Goal: Register for event/course

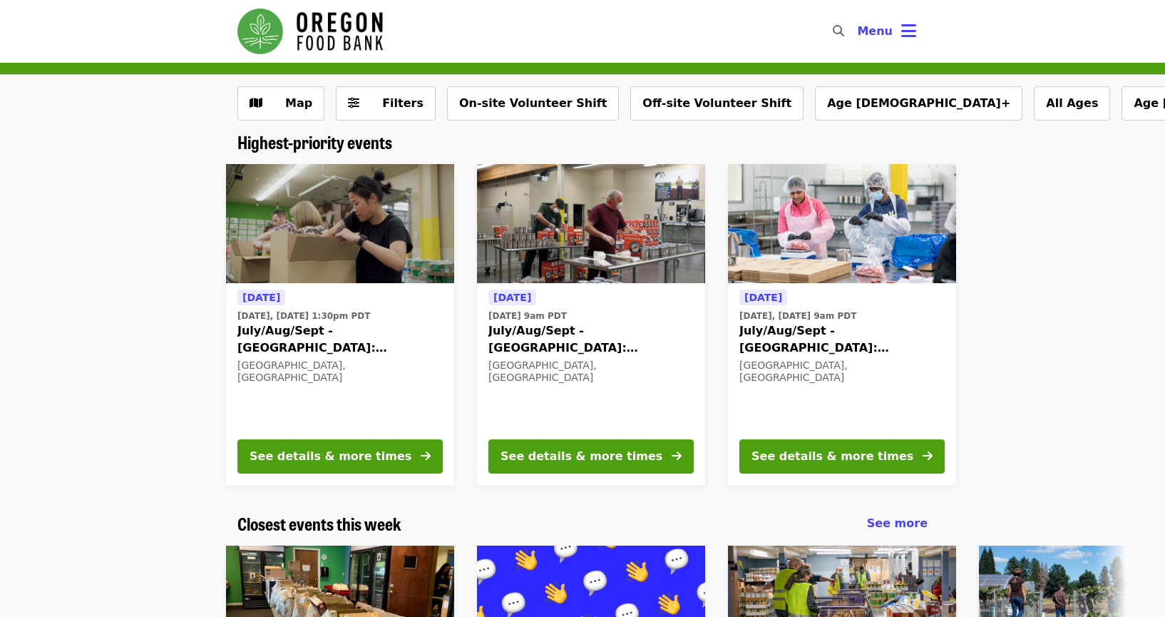
click at [565, 310] on time "[DATE] 9am PDT" at bounding box center [527, 315] width 78 height 13
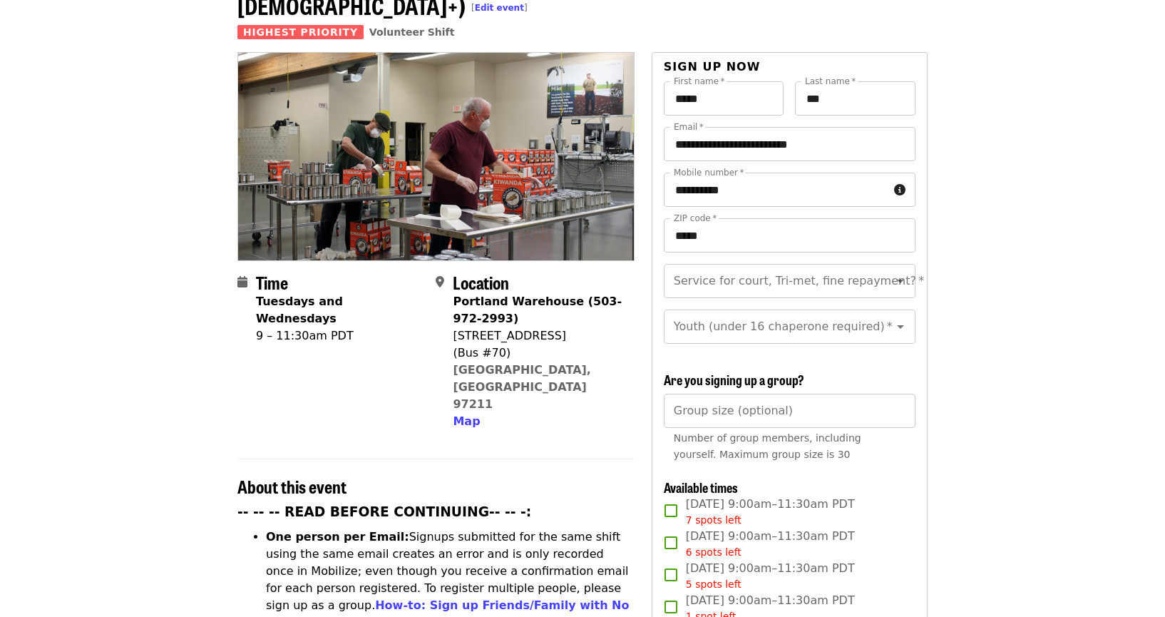
scroll to position [116, 0]
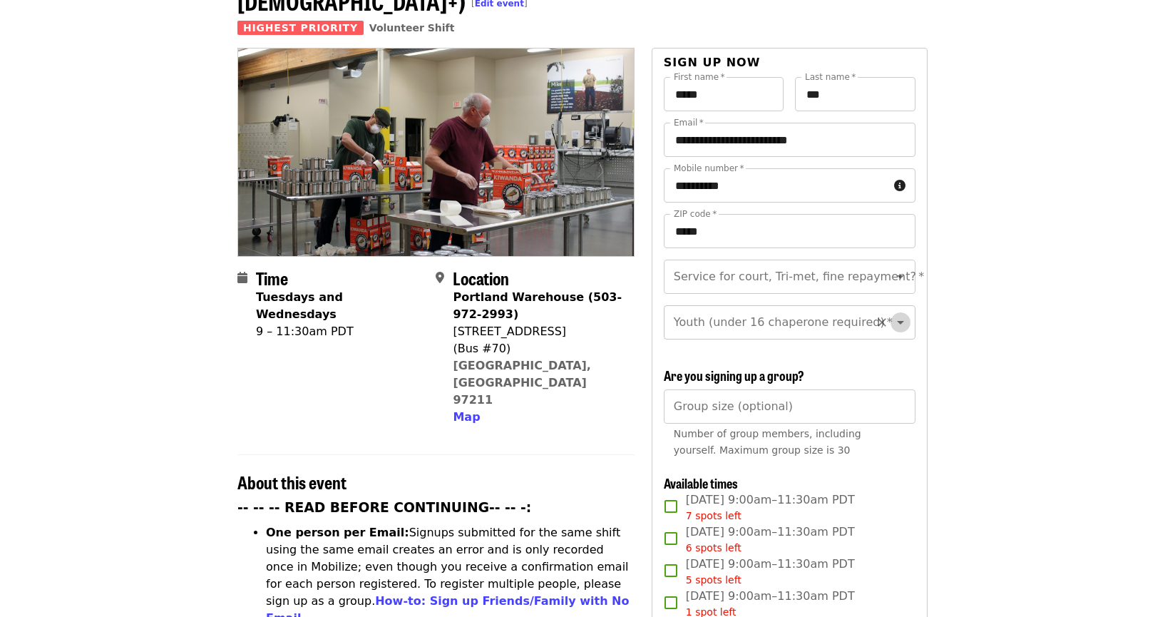
click at [904, 314] on icon "Open" at bounding box center [900, 322] width 17 height 17
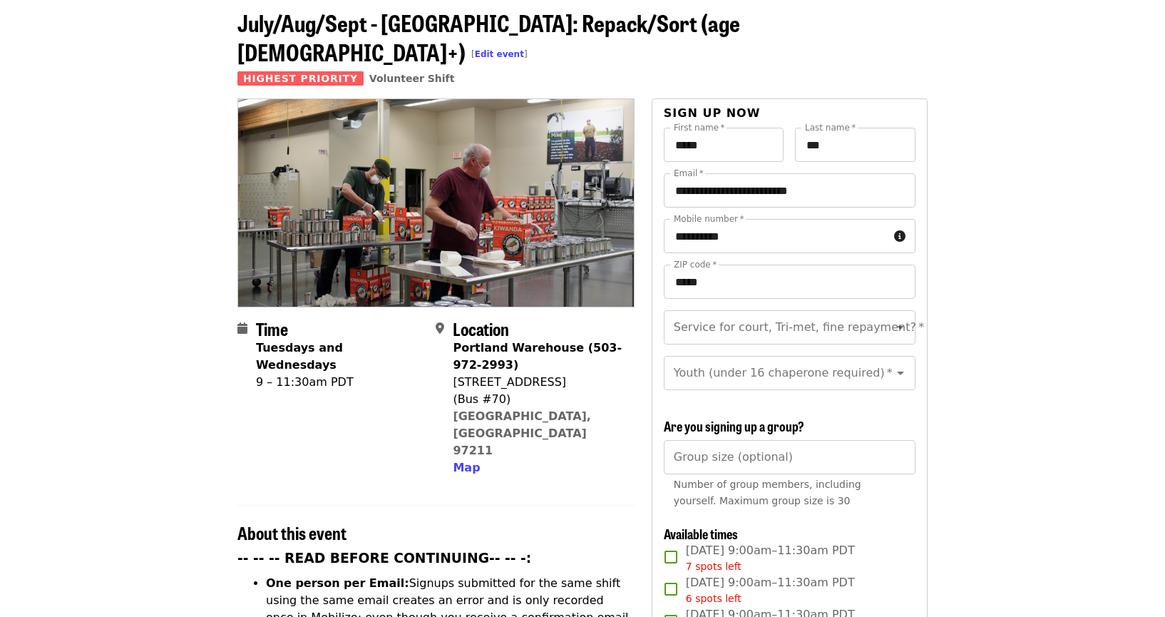
scroll to position [0, 0]
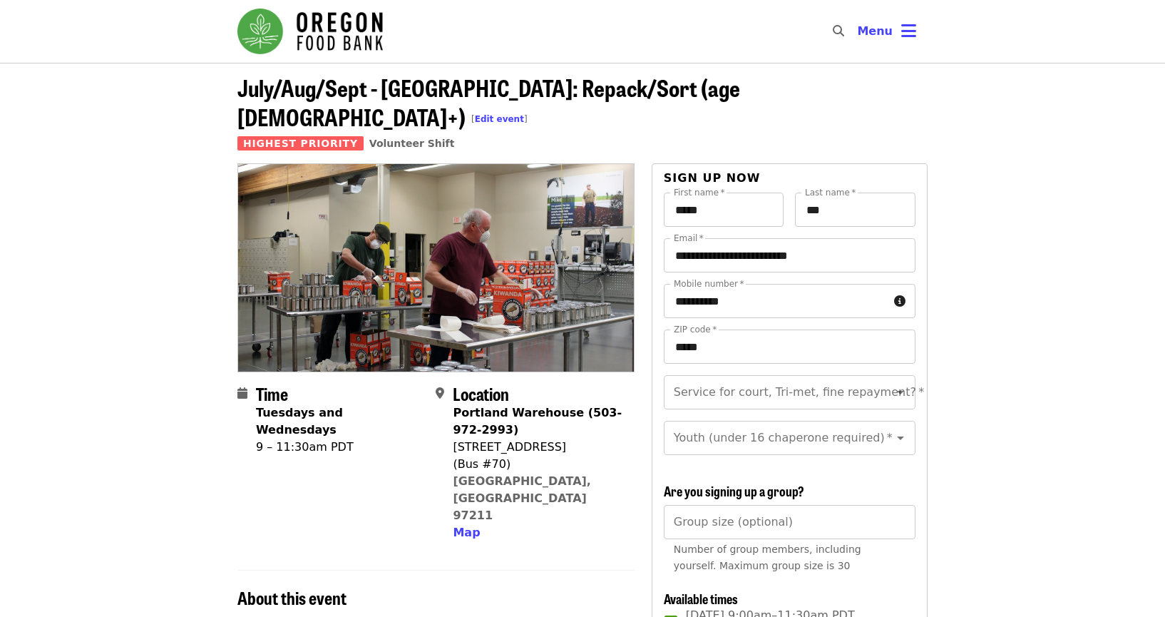
click at [350, 41] on img "Main navigation" at bounding box center [309, 32] width 145 height 46
